Goal: Navigation & Orientation: Find specific page/section

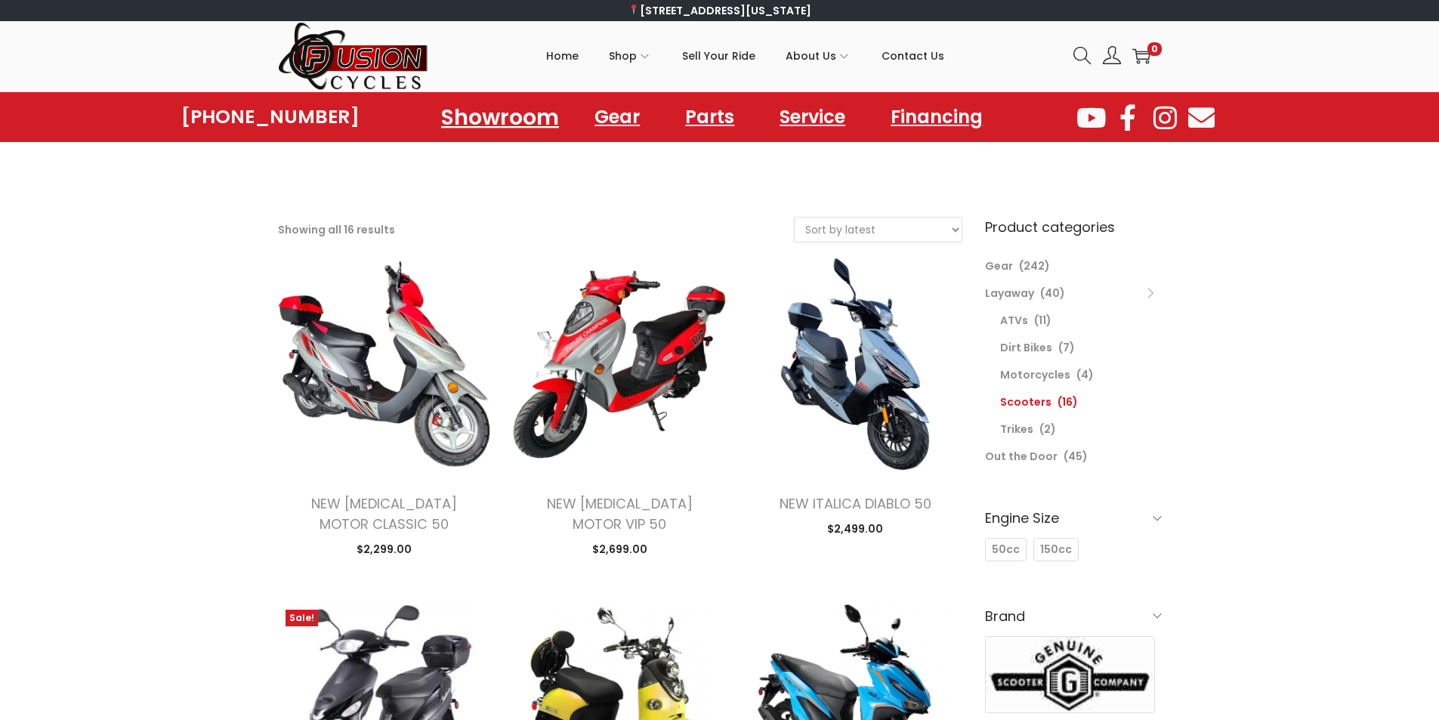
click at [494, 120] on link "Showroom" at bounding box center [500, 117] width 154 height 42
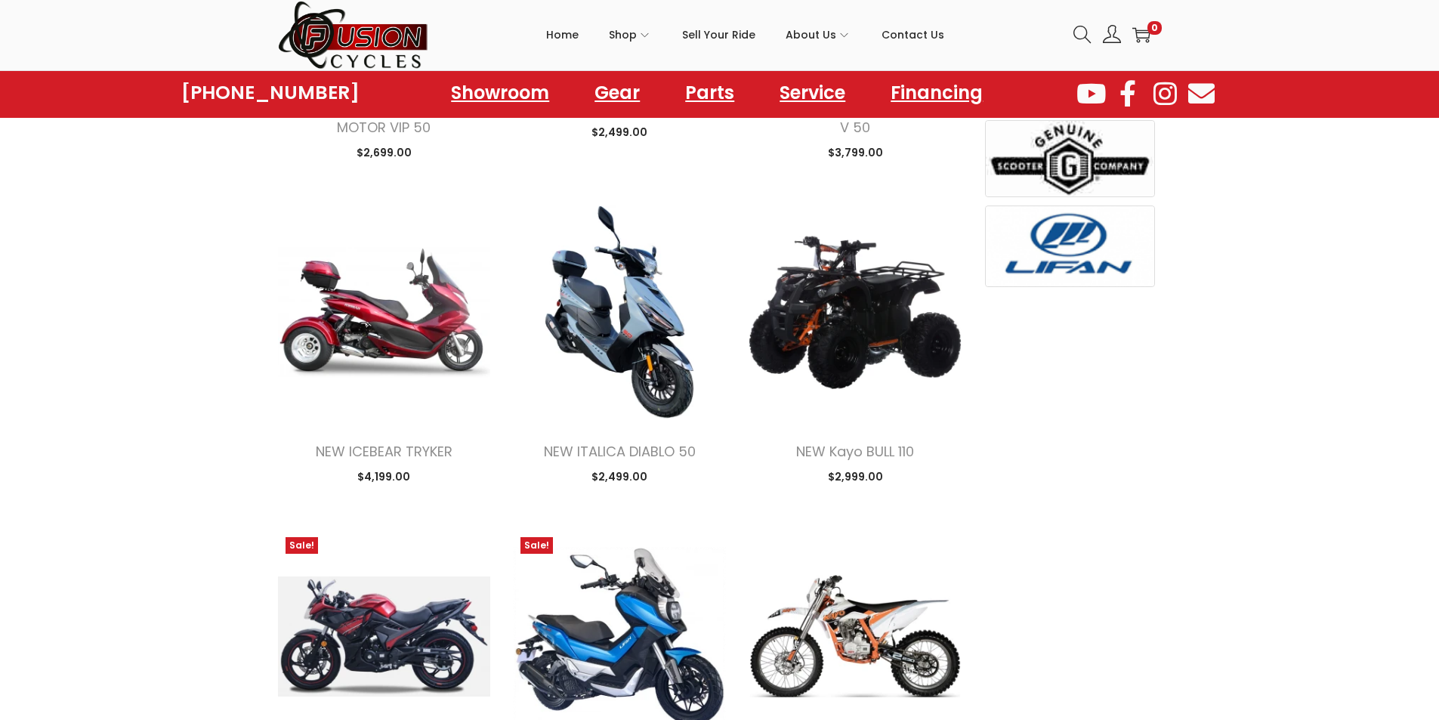
scroll to position [1133, 0]
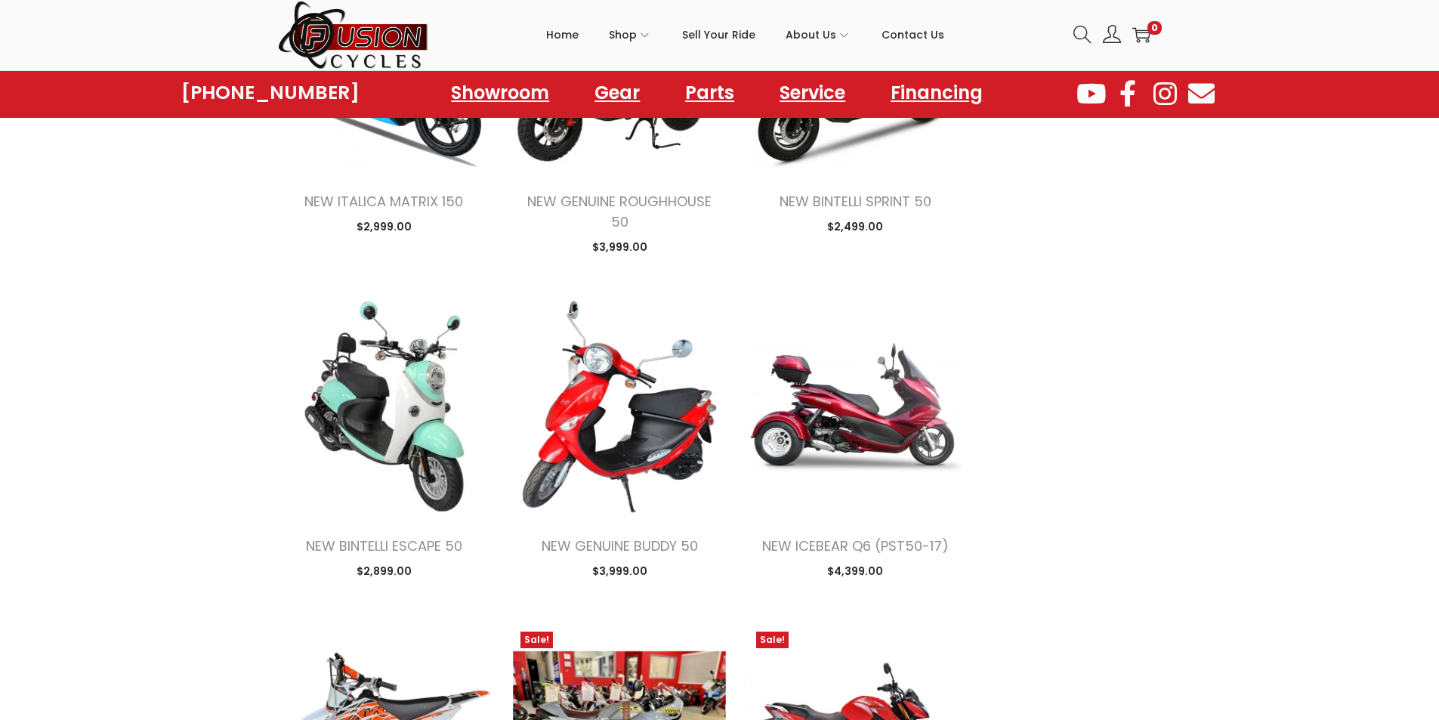
scroll to position [2644, 0]
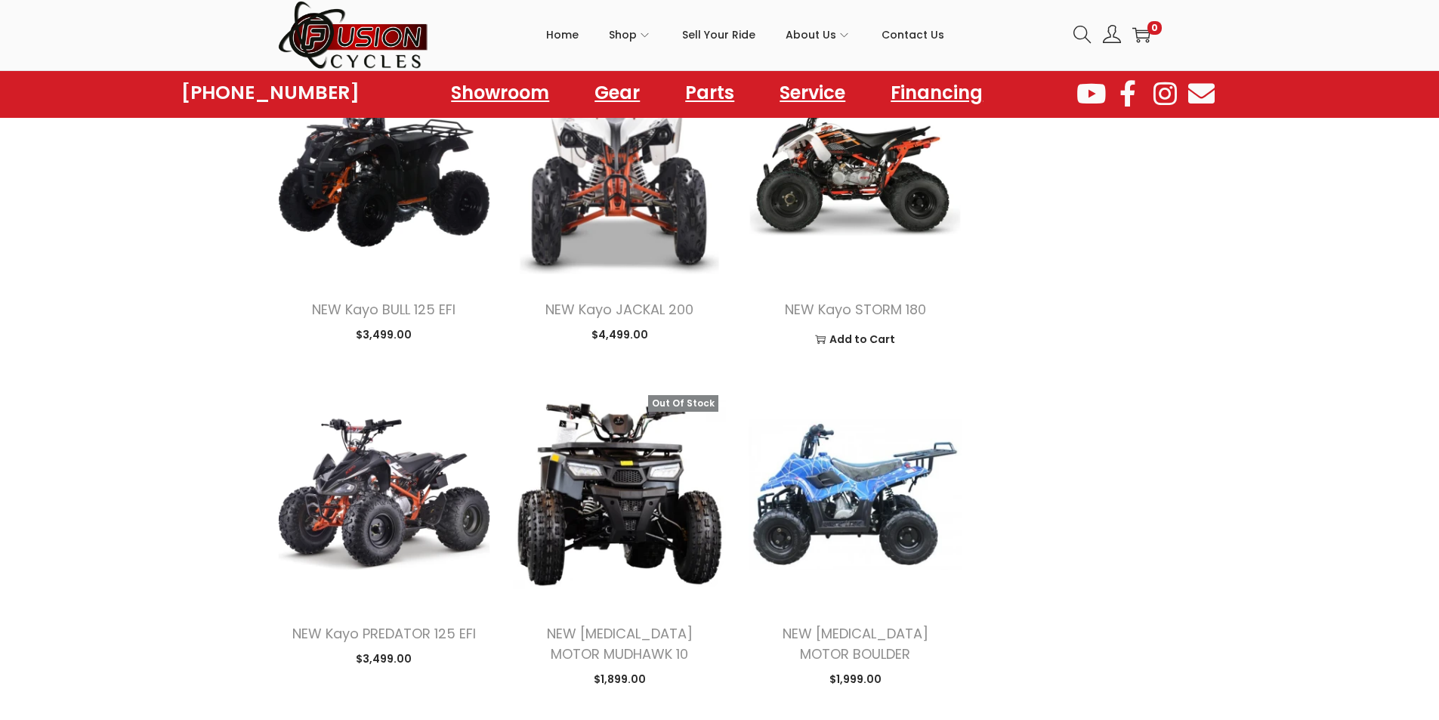
scroll to position [4608, 0]
